Goal: Task Accomplishment & Management: Manage account settings

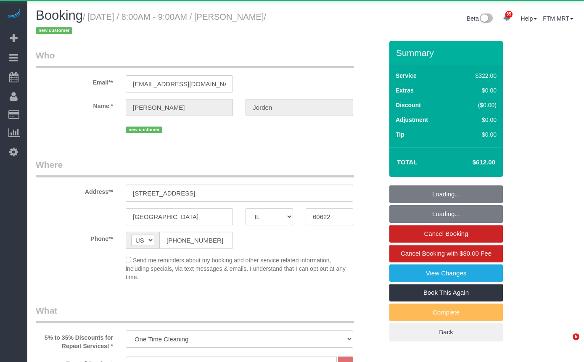
select select "IL"
select select "514"
select select "5"
select select "object:1334"
select select "5"
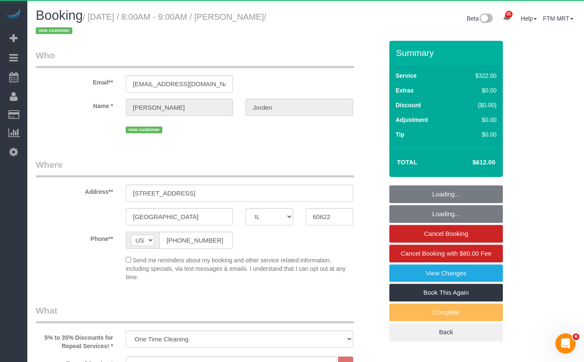
select select "number:1"
select select "number:58"
select select "number:139"
select select "number:108"
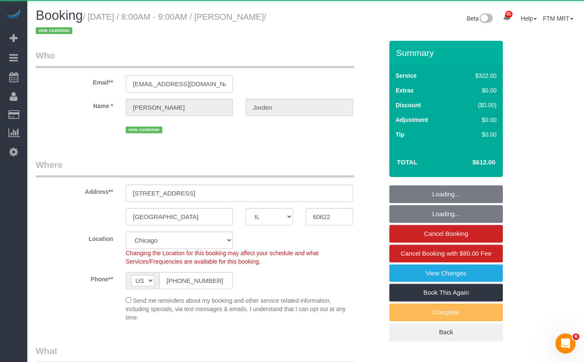
select select "spot1"
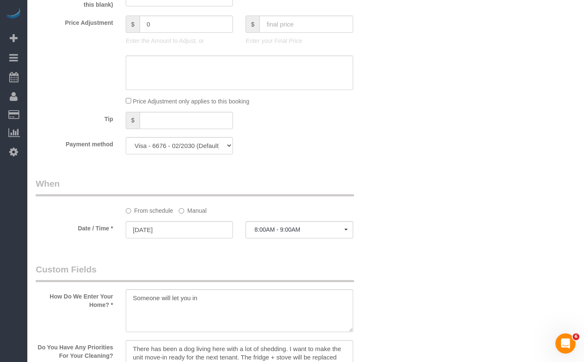
scroll to position [946, 0]
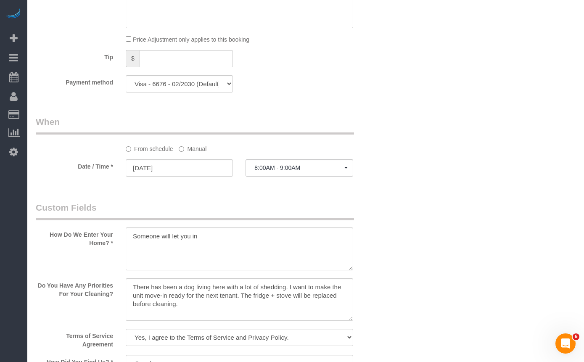
click at [191, 152] on label "Manual" at bounding box center [193, 147] width 28 height 11
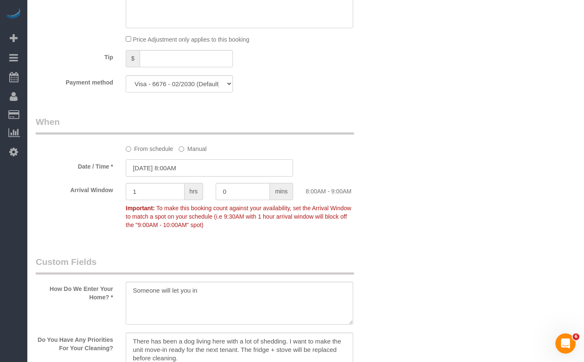
click at [214, 163] on input "[DATE] 8:00AM" at bounding box center [209, 167] width 167 height 17
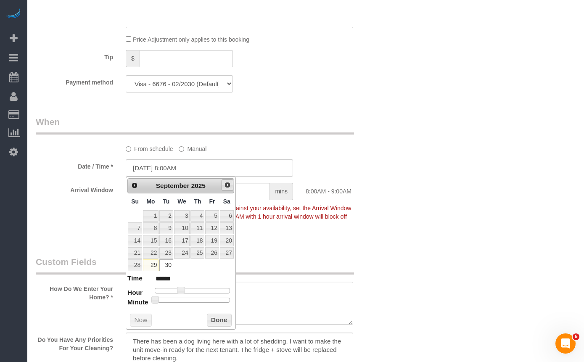
click at [225, 187] on span "Next" at bounding box center [227, 185] width 7 height 7
click at [190, 215] on link "1" at bounding box center [182, 215] width 16 height 11
type input "[DATE] 9:00AM"
type input "******"
click at [184, 291] on span at bounding box center [184, 291] width 8 height 8
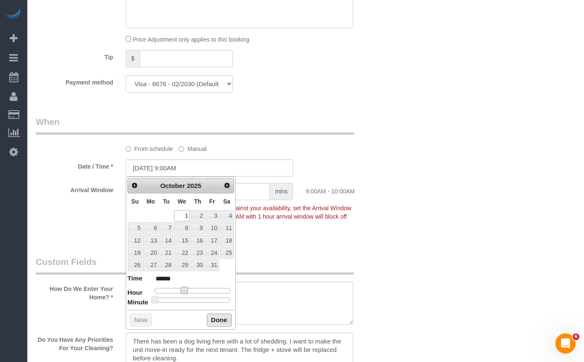
click at [217, 320] on button "Done" at bounding box center [219, 320] width 25 height 13
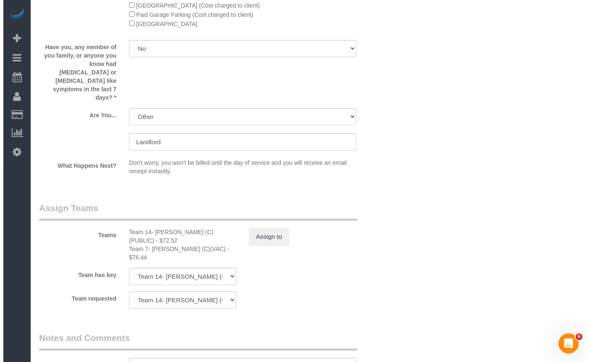
scroll to position [1572, 0]
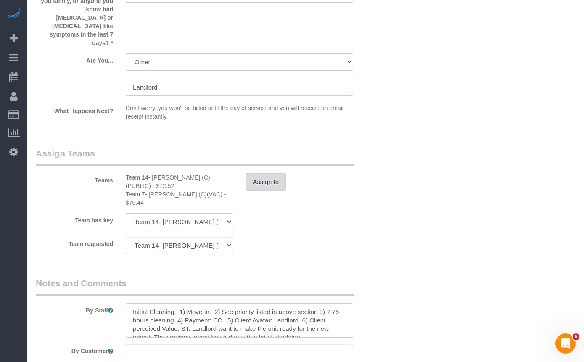
click at [269, 173] on button "Assign to" at bounding box center [265, 182] width 40 height 18
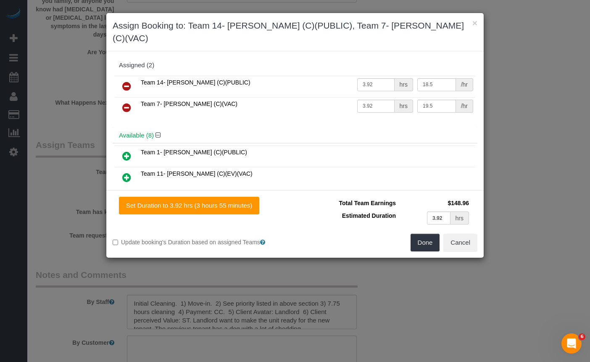
click at [128, 103] on icon at bounding box center [126, 108] width 9 height 10
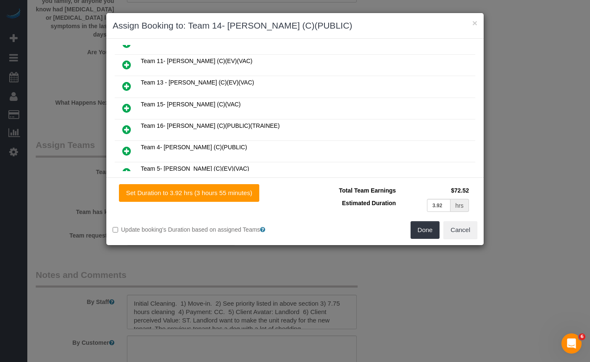
click at [129, 84] on icon at bounding box center [126, 86] width 9 height 10
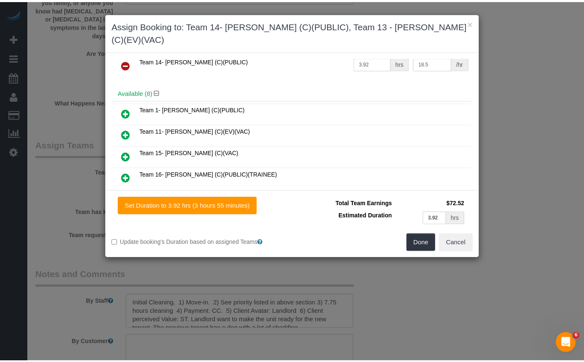
scroll to position [0, 0]
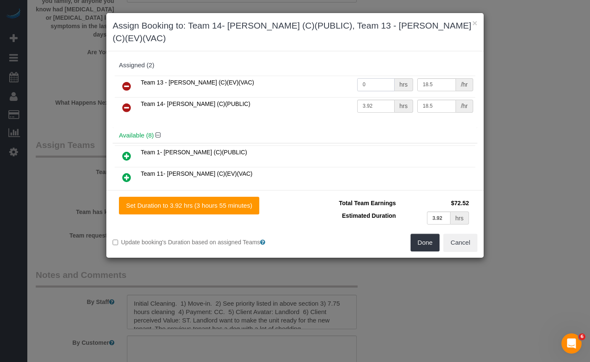
drag, startPoint x: 360, startPoint y: 72, endPoint x: 351, endPoint y: 72, distance: 8.8
click at [355, 76] on td "0 hrs" at bounding box center [385, 86] width 60 height 21
type input "3.92"
click at [419, 234] on button "Done" at bounding box center [425, 243] width 29 height 18
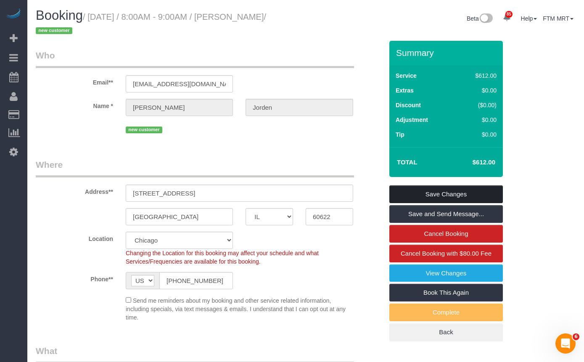
click at [463, 188] on link "Save Changes" at bounding box center [445, 194] width 113 height 18
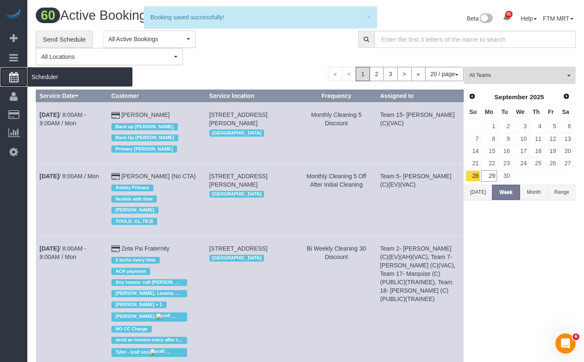
click at [63, 78] on span "Scheduler" at bounding box center [79, 76] width 105 height 19
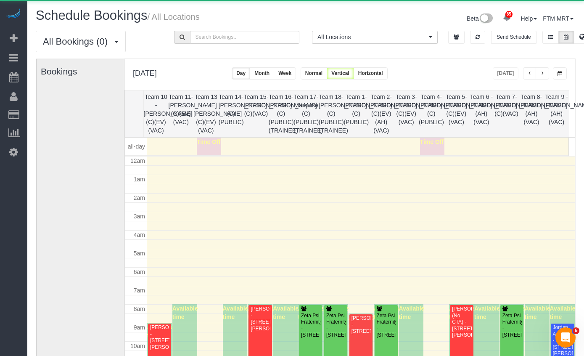
scroll to position [111, 0]
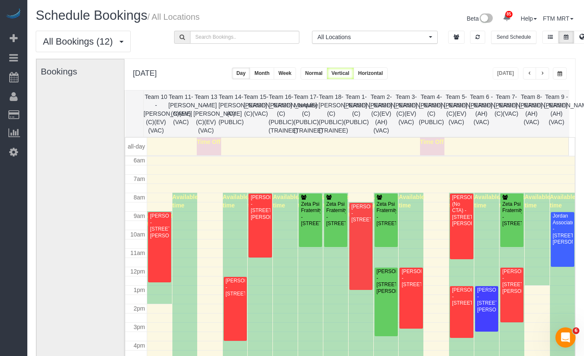
click at [544, 70] on button "button" at bounding box center [542, 73] width 13 height 12
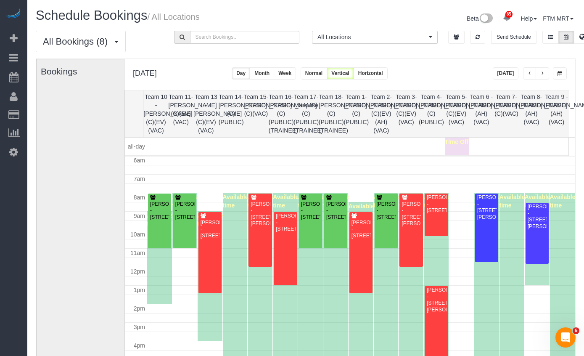
click at [544, 74] on span "button" at bounding box center [542, 73] width 4 height 5
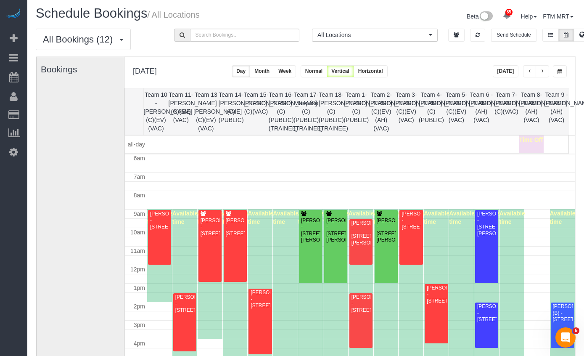
scroll to position [3, 0]
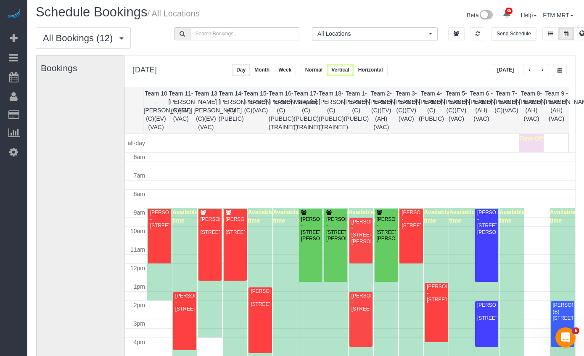
click at [528, 70] on span "button" at bounding box center [530, 70] width 4 height 5
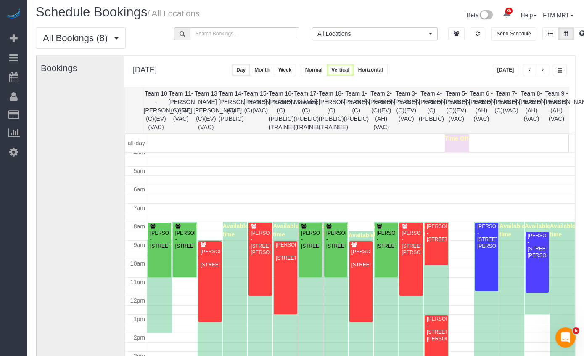
scroll to position [81, 0]
